Goal: Transaction & Acquisition: Purchase product/service

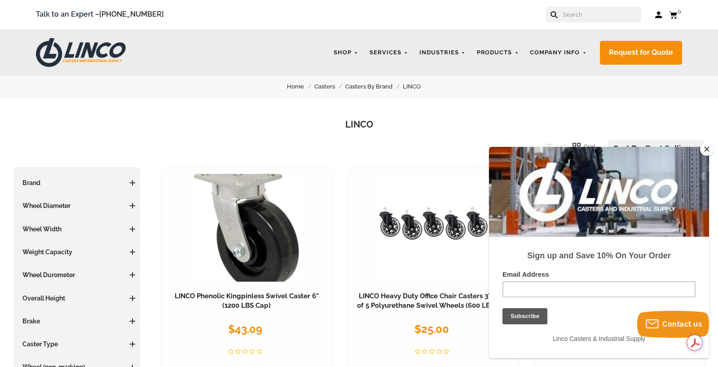
click at [77, 185] on h3 "Brand" at bounding box center [76, 182] width 117 height 9
click at [130, 184] on span at bounding box center [132, 182] width 5 height 5
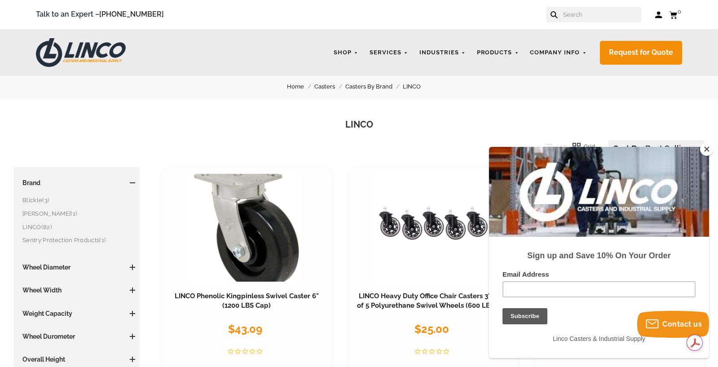
click at [37, 229] on link "LINCO (82)" at bounding box center [78, 227] width 113 height 10
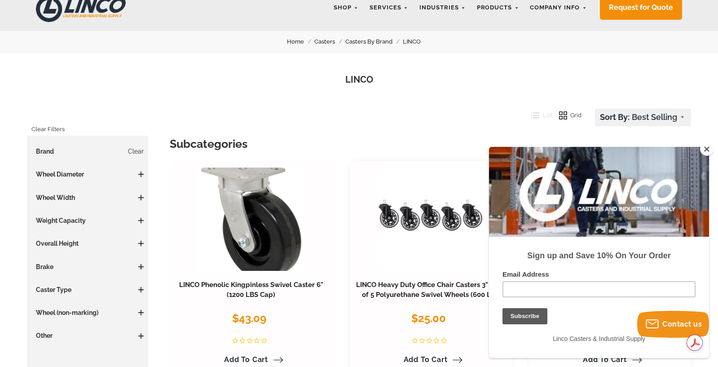
scroll to position [90, 0]
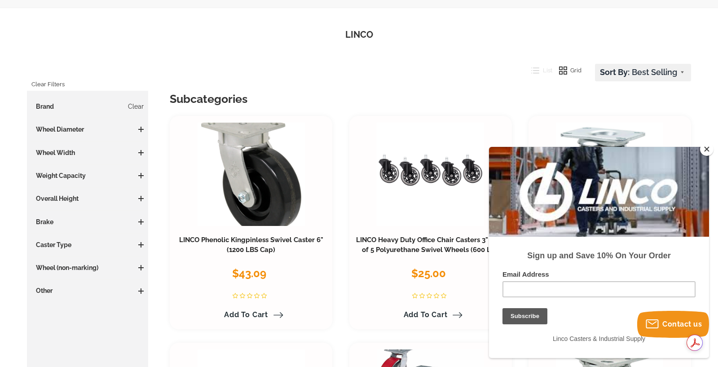
click at [142, 128] on span at bounding box center [140, 129] width 5 height 5
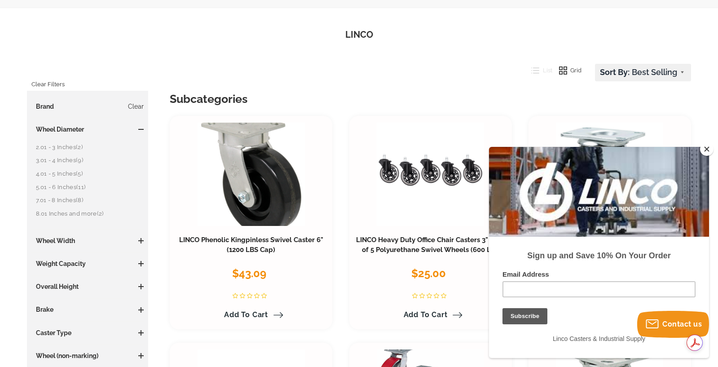
click at [67, 147] on link "2.01 - 3 Inches (2)" at bounding box center [90, 147] width 108 height 10
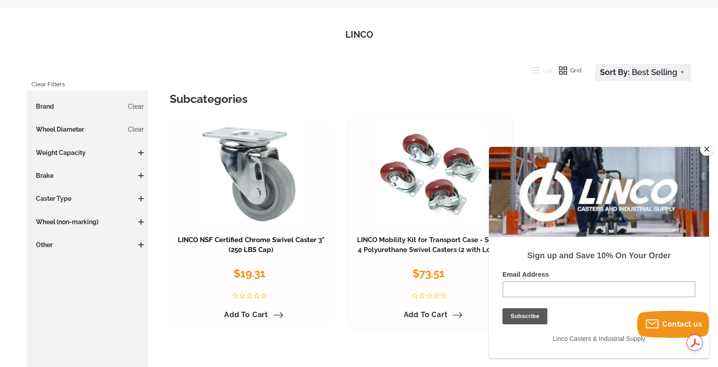
click at [253, 240] on link "LINCO NSF Certified Chrome Swivel Caster 3" (250 LBS Cap)" at bounding box center [251, 245] width 147 height 18
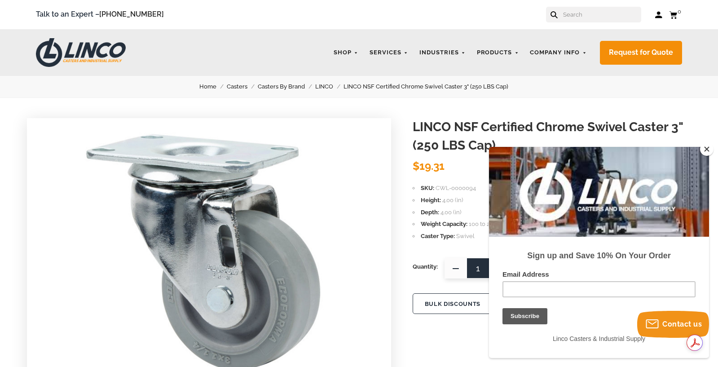
click at [706, 147] on button "Close" at bounding box center [707, 148] width 13 height 13
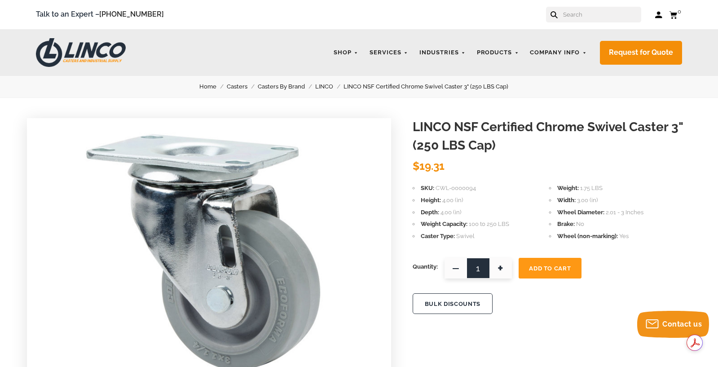
click at [582, 18] on input "text" at bounding box center [602, 15] width 79 height 16
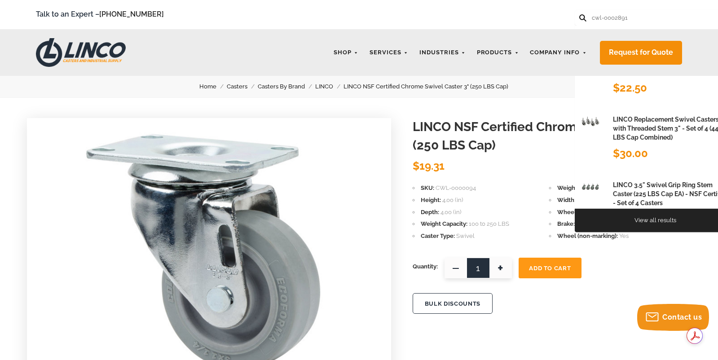
type input "cwl-0002891"
click at [580, 14] on button at bounding box center [583, 17] width 6 height 6
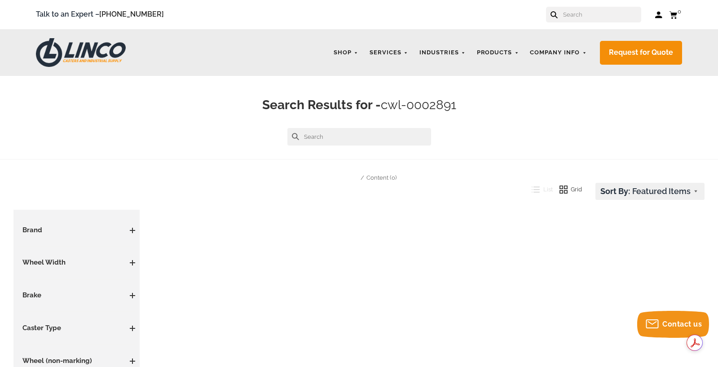
scroll to position [180, 0]
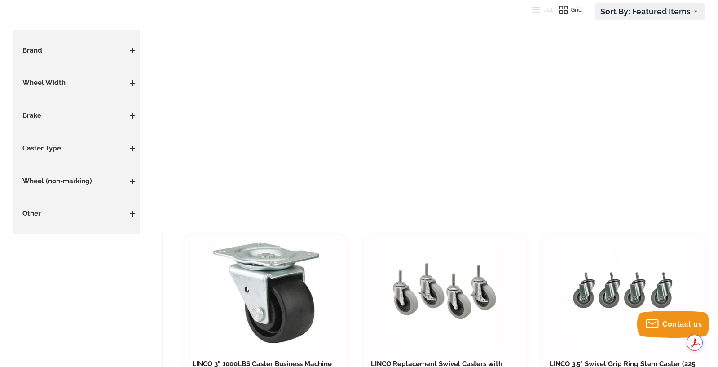
click at [39, 49] on h3 "Brand" at bounding box center [76, 51] width 117 height 10
click at [133, 51] on span at bounding box center [132, 50] width 5 height 1
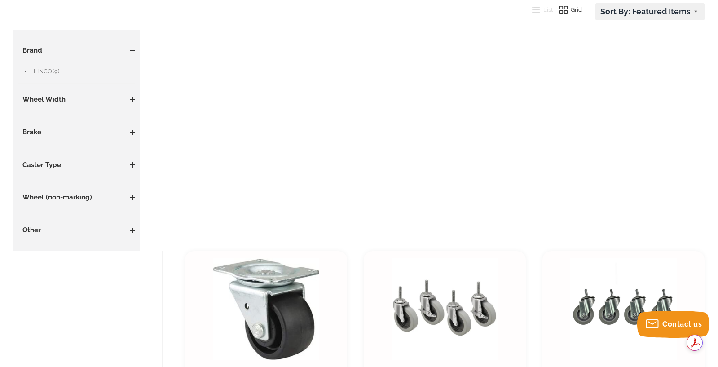
click at [40, 72] on link "LINCO (9)" at bounding box center [85, 72] width 102 height 10
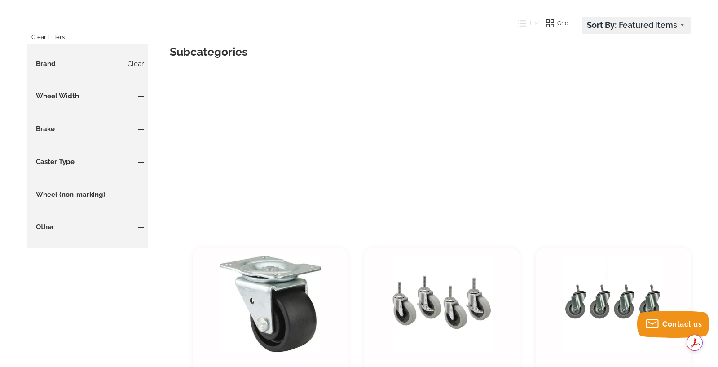
click at [60, 95] on h3 "Wheel Width" at bounding box center [87, 97] width 112 height 10
click at [60, 96] on h3 "Wheel Width" at bounding box center [87, 97] width 112 height 10
click at [140, 96] on span at bounding box center [140, 96] width 5 height 1
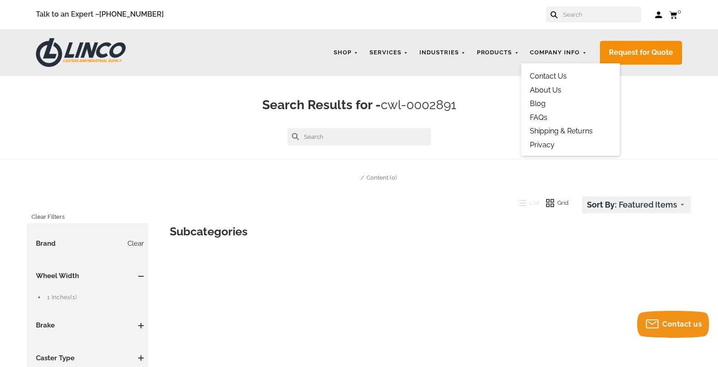
click at [552, 72] on link "Contact Us" at bounding box center [548, 76] width 37 height 9
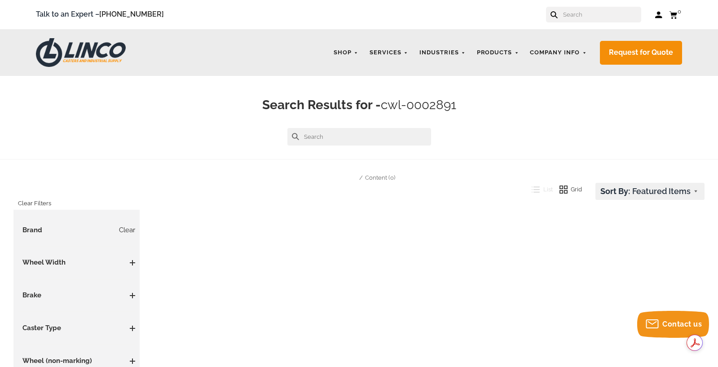
scroll to position [135, 0]
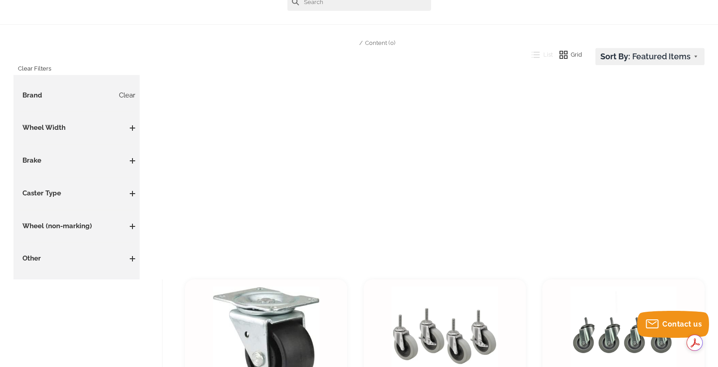
click at [38, 95] on h3 "Brand Clear" at bounding box center [76, 96] width 117 height 10
click at [128, 93] on link "Clear" at bounding box center [127, 96] width 16 height 10
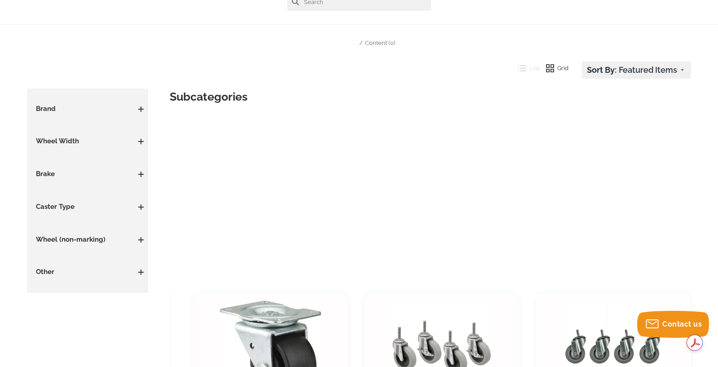
click at [142, 109] on span at bounding box center [140, 109] width 5 height 1
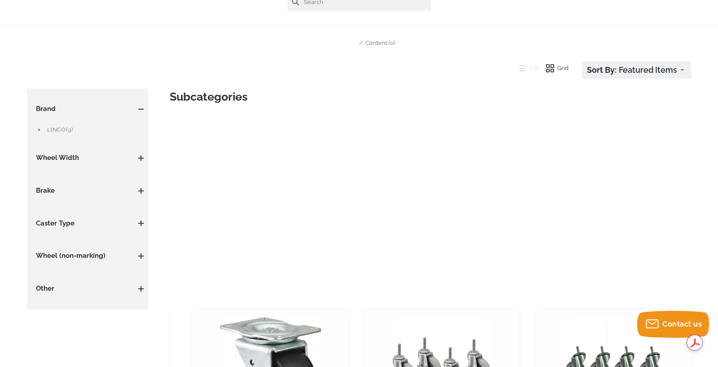
click at [60, 129] on link "LINCO (9)" at bounding box center [95, 130] width 97 height 10
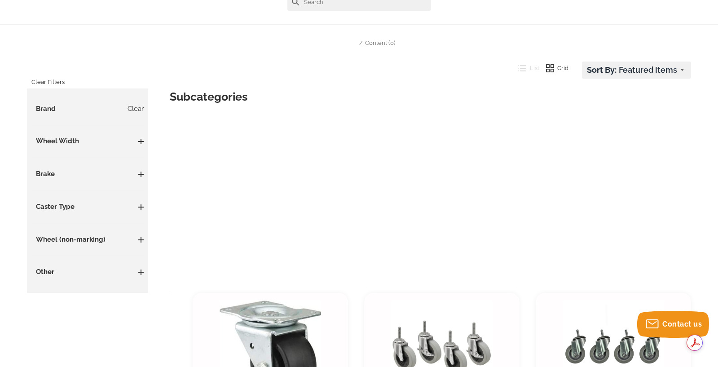
click at [141, 204] on h3 "Caster Type" at bounding box center [87, 207] width 112 height 10
click at [138, 208] on span at bounding box center [140, 206] width 5 height 5
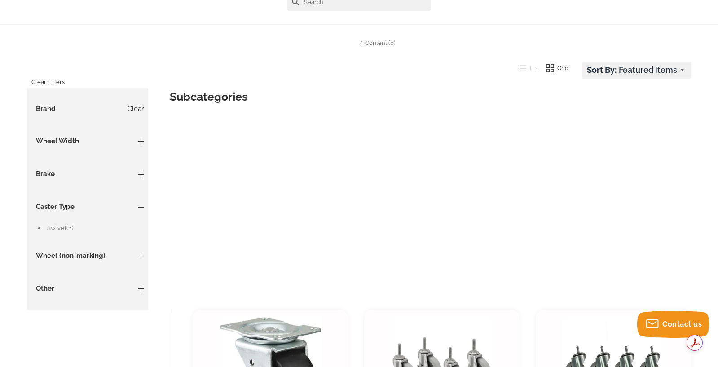
click at [62, 225] on link "Swivel (2)" at bounding box center [95, 228] width 97 height 10
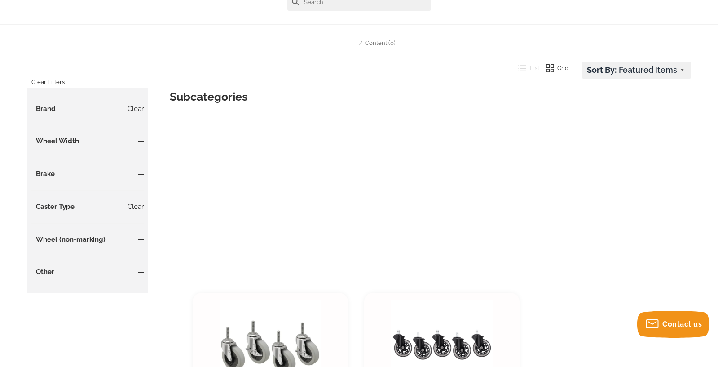
scroll to position [315, 0]
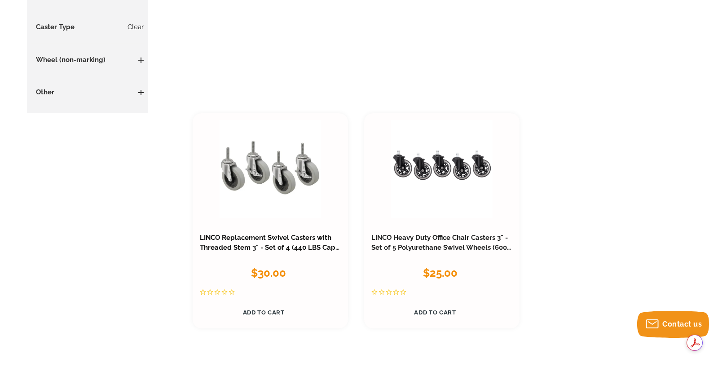
click at [292, 247] on link "LINCO Replacement Swivel Casters with Threaded Stem 3" - Set of 4 (440 LBS Cap …" at bounding box center [270, 248] width 140 height 28
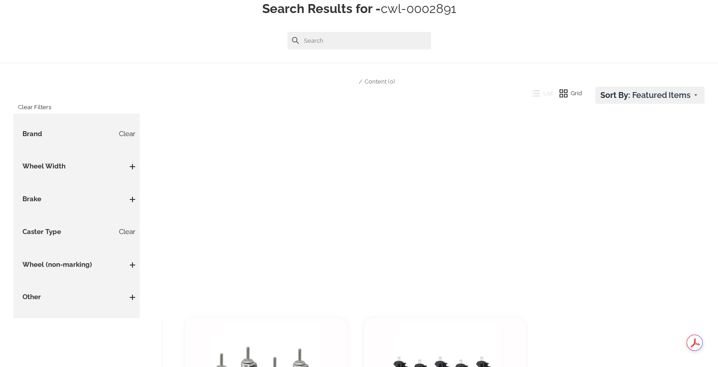
scroll to position [315, 0]
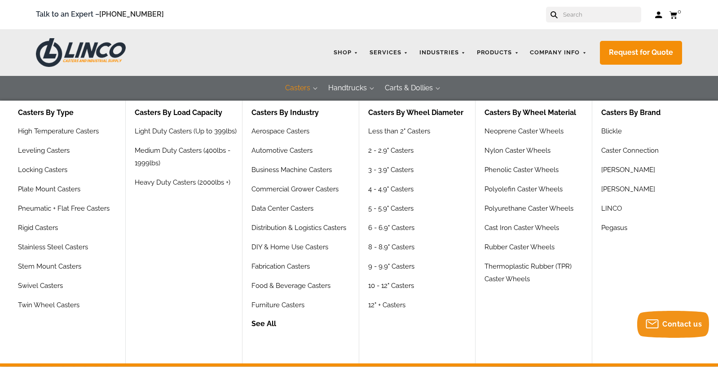
click at [298, 88] on button "Casters" at bounding box center [297, 88] width 43 height 25
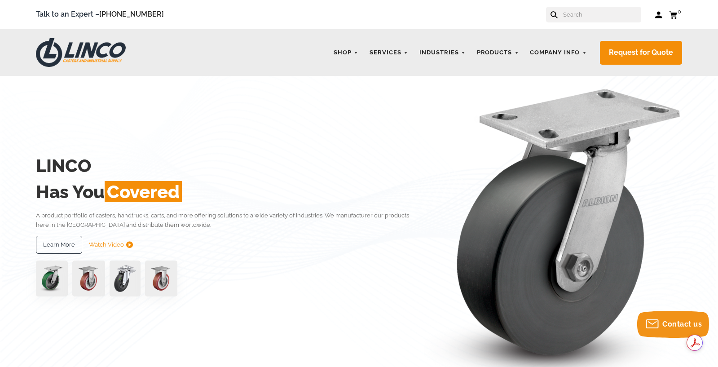
click at [573, 18] on input "text" at bounding box center [602, 15] width 79 height 16
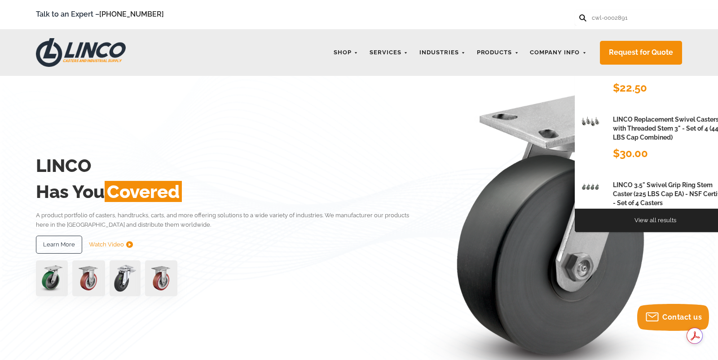
type input "cwl-0002891"
click at [580, 14] on button at bounding box center [583, 17] width 6 height 6
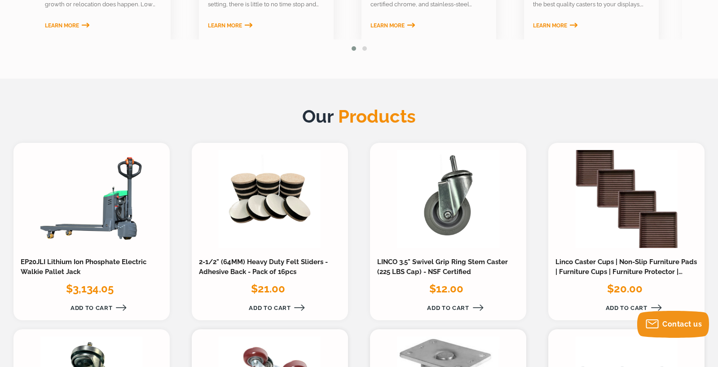
scroll to position [854, 0]
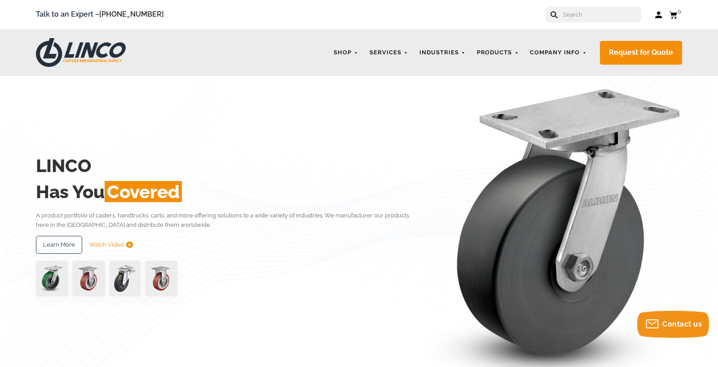
click at [587, 11] on input "text" at bounding box center [602, 15] width 79 height 16
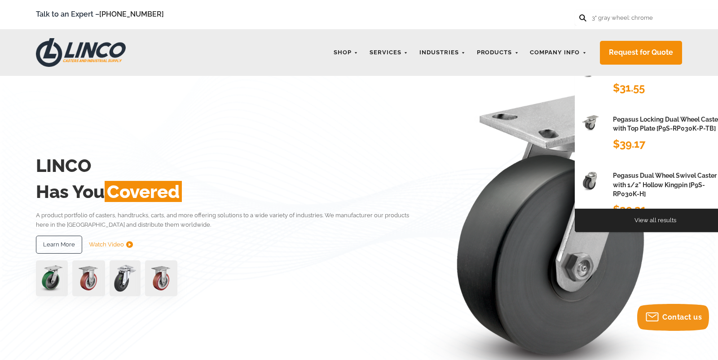
type input "3" gray wheel: chrome"
click at [580, 14] on button at bounding box center [583, 17] width 6 height 6
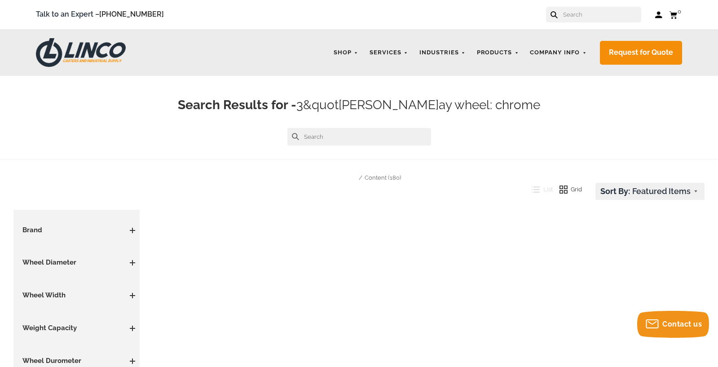
click at [580, 14] on input "text" at bounding box center [602, 15] width 79 height 16
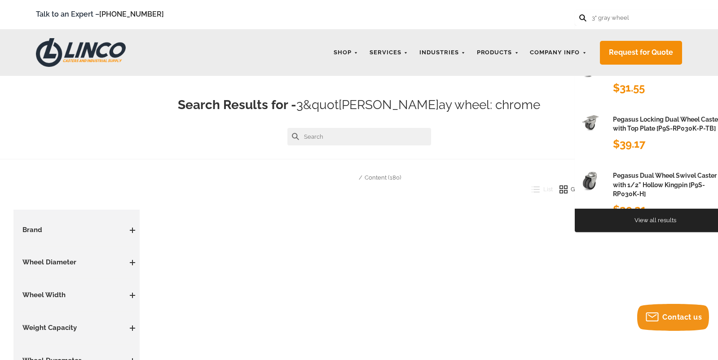
type input "3" gray wheel"
click at [580, 14] on button at bounding box center [583, 17] width 6 height 6
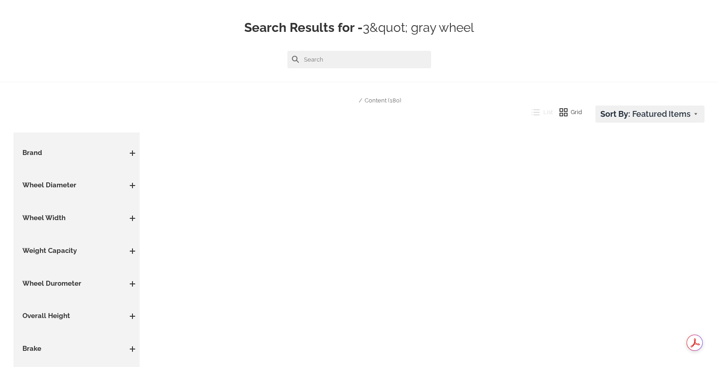
scroll to position [96, 0]
